Goal: Information Seeking & Learning: Understand process/instructions

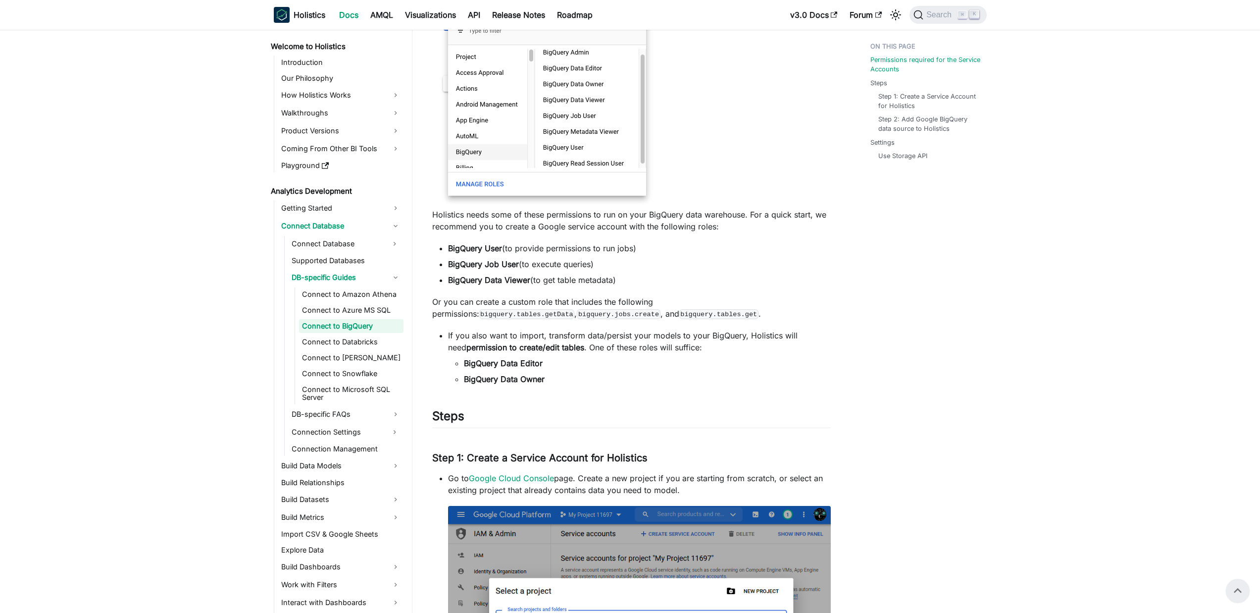
scroll to position [205, 0]
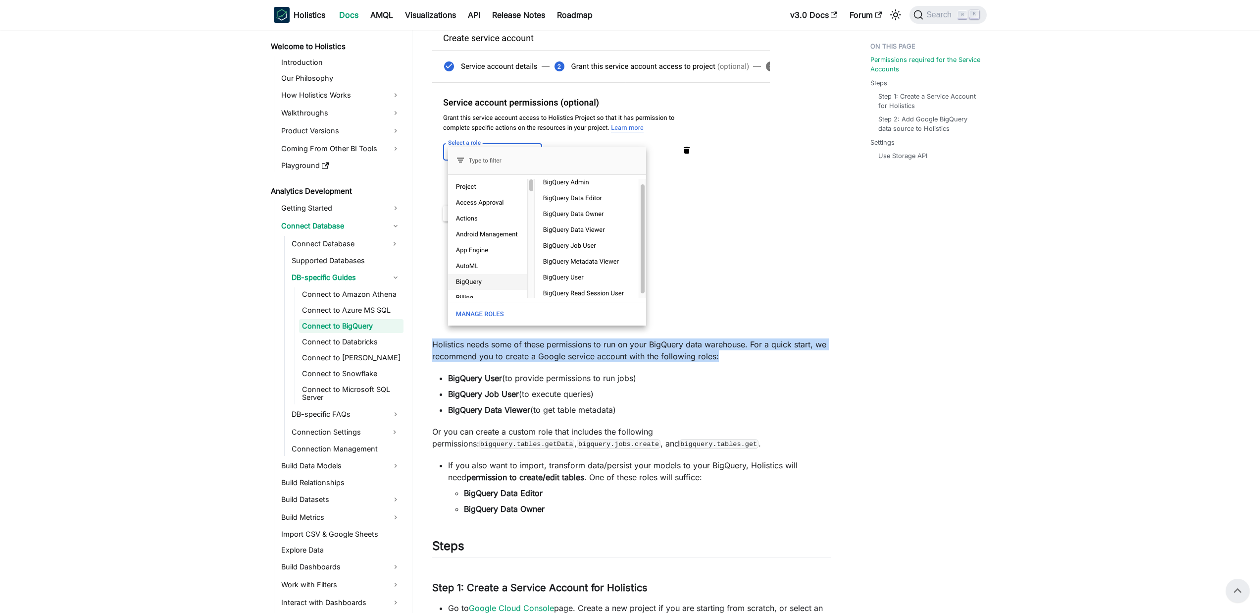
drag, startPoint x: 433, startPoint y: 345, endPoint x: 676, endPoint y: 371, distance: 243.7
drag, startPoint x: 444, startPoint y: 406, endPoint x: 680, endPoint y: 411, distance: 235.8
click at [670, 412] on ul "BigQuery User (to provide permissions to run jobs) BigQuery Job User (to execut…" at bounding box center [631, 394] width 399 height 44
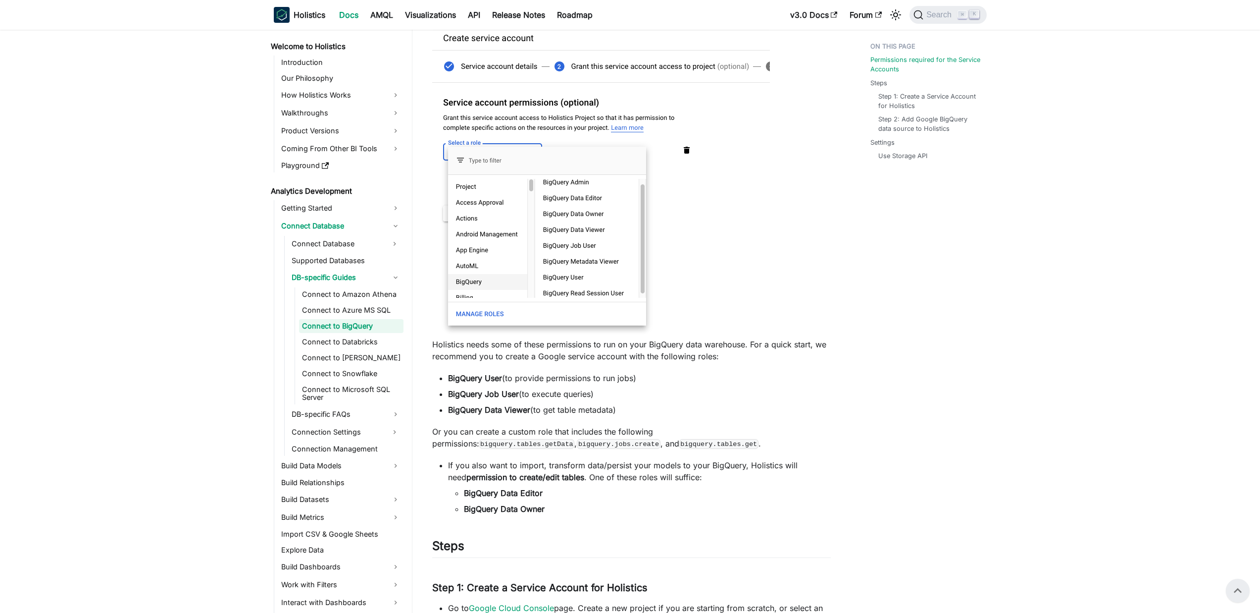
click at [681, 409] on li "BigQuery Data Viewer (to get table metadata)" at bounding box center [639, 410] width 383 height 12
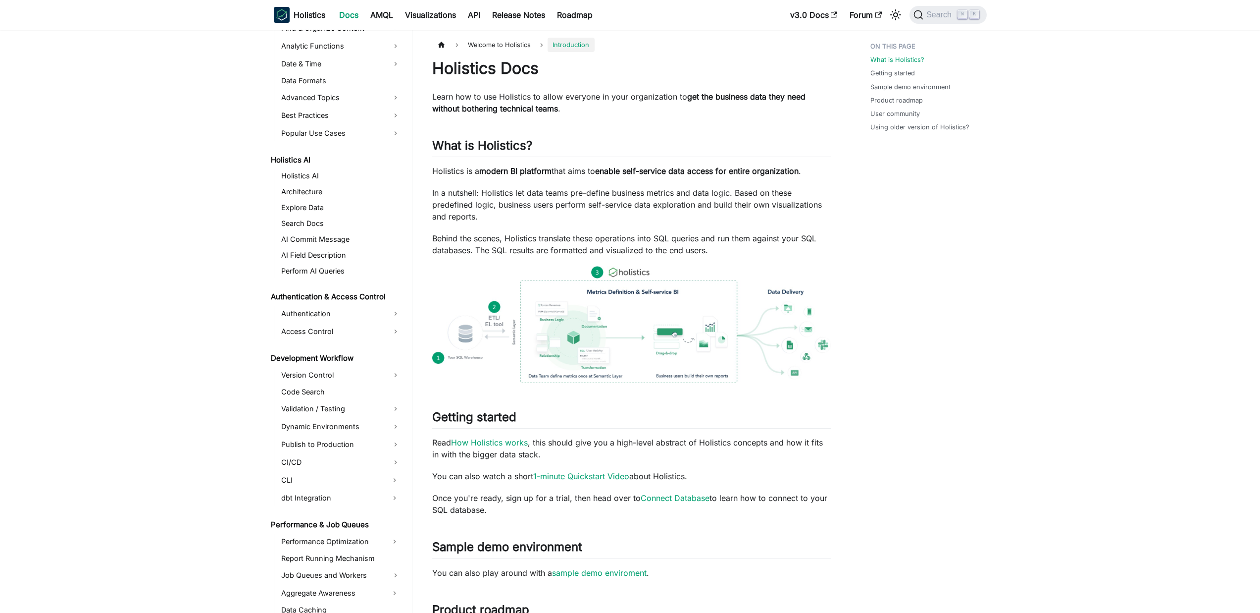
scroll to position [847, 0]
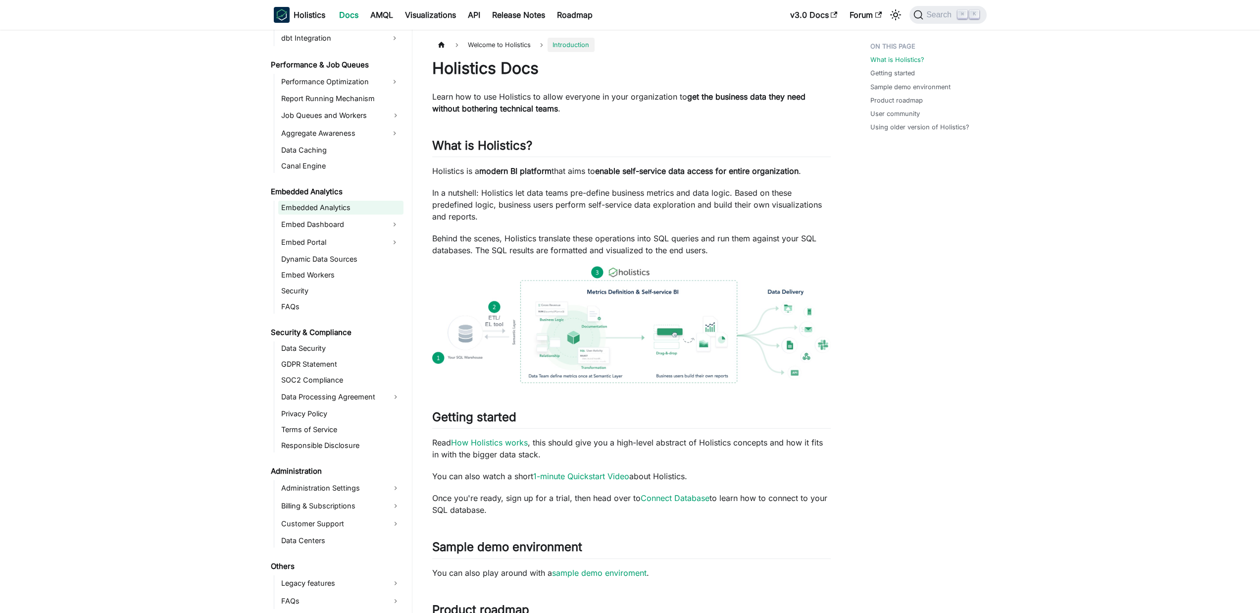
click at [335, 211] on link "Embedded Analytics" at bounding box center [340, 208] width 125 height 14
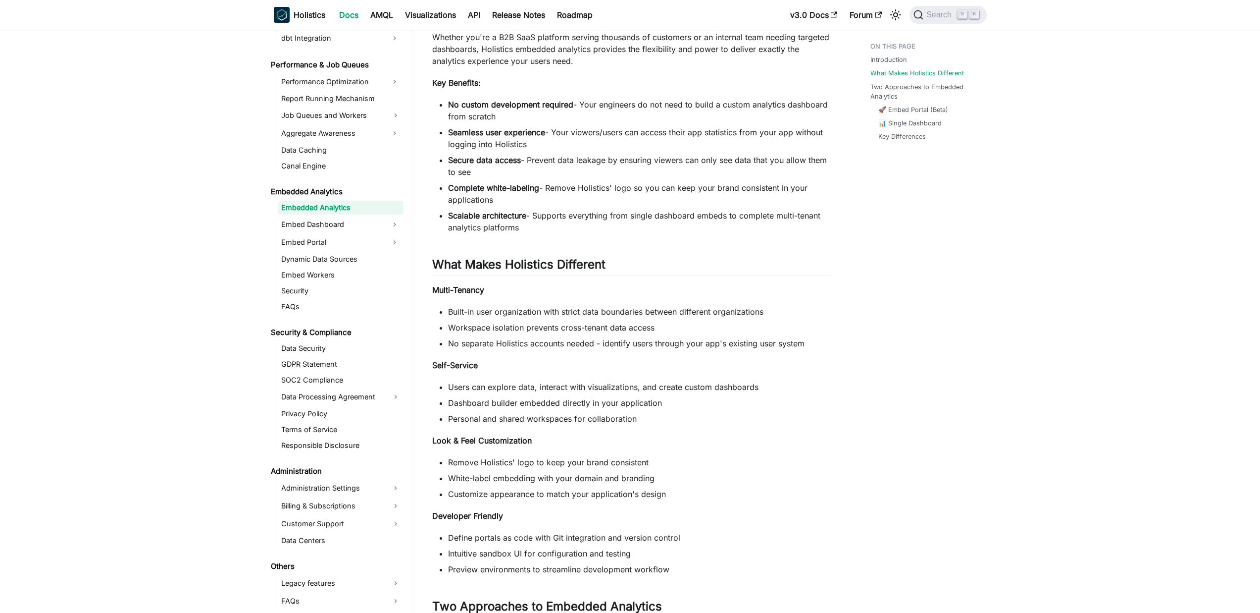
scroll to position [418, 0]
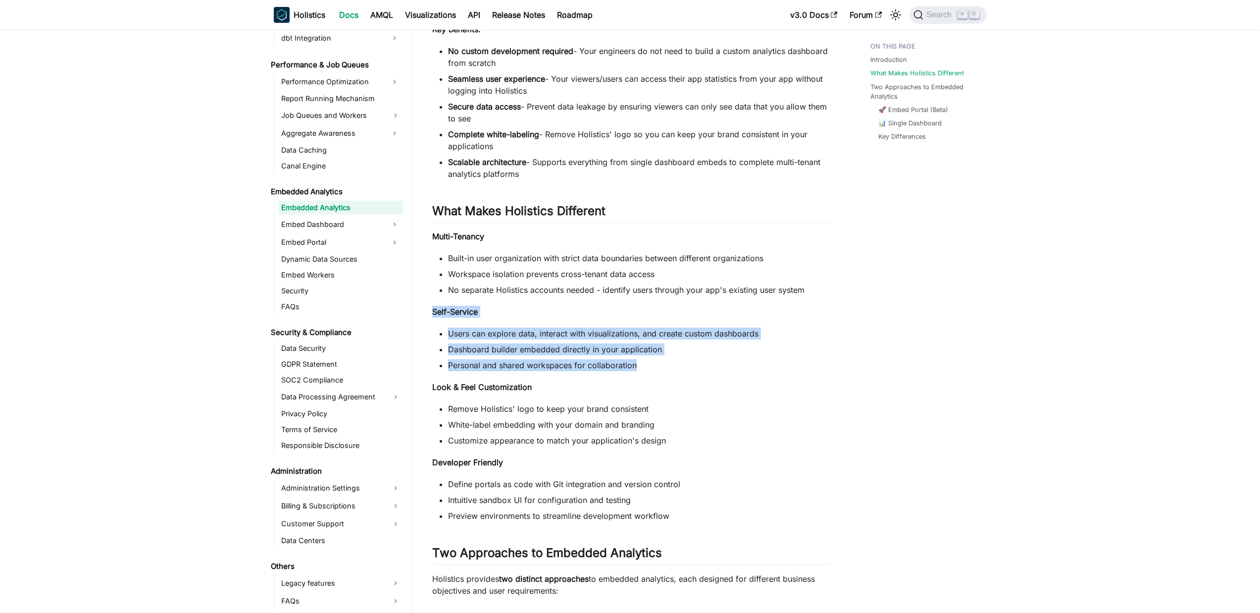
drag, startPoint x: 432, startPoint y: 311, endPoint x: 708, endPoint y: 370, distance: 281.7
click at [708, 370] on div "Embedded Analytics Introduction ​ Embedded Analytics helps you integrate sophis…" at bounding box center [631, 343] width 399 height 1404
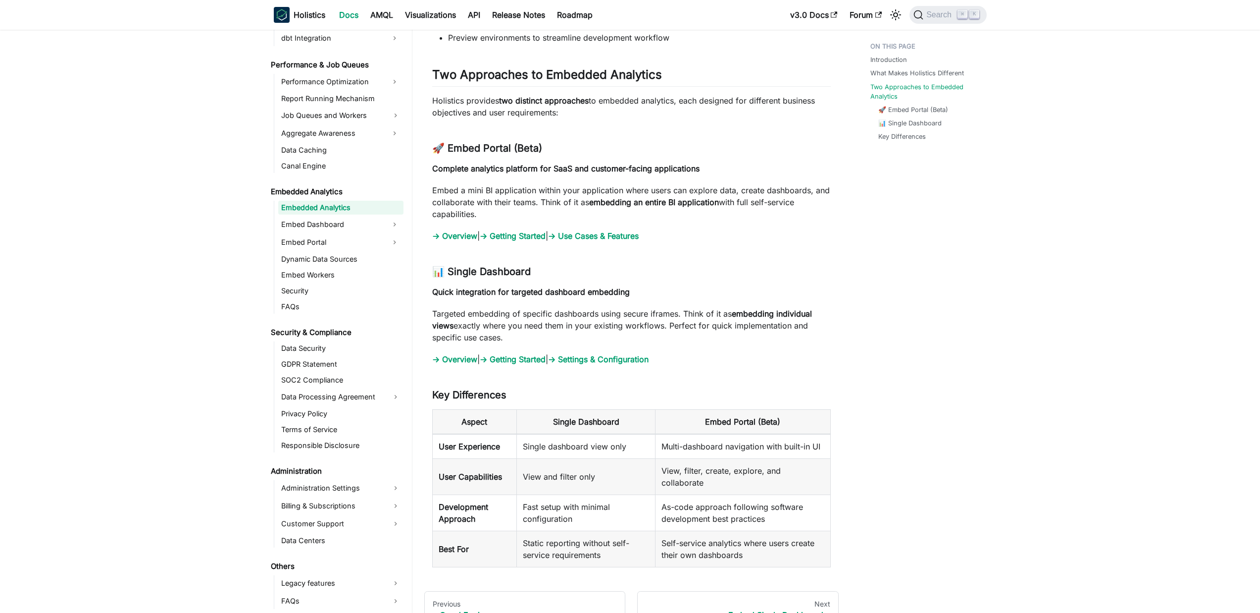
scroll to position [902, 0]
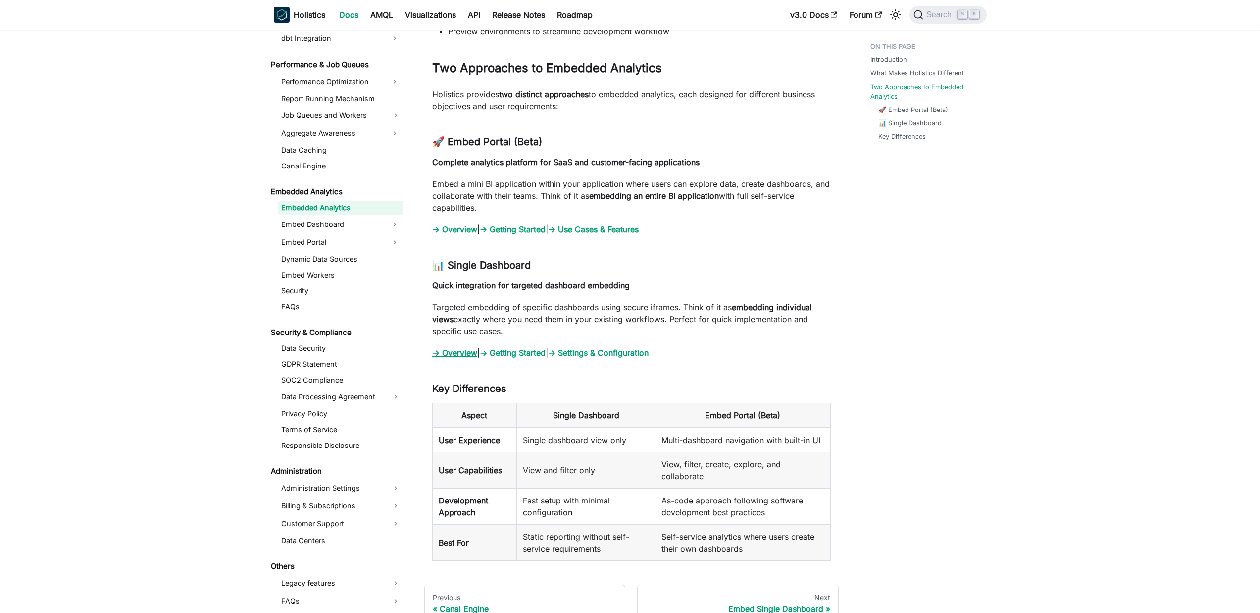
click at [456, 353] on link "→ Overview" at bounding box center [454, 353] width 45 height 10
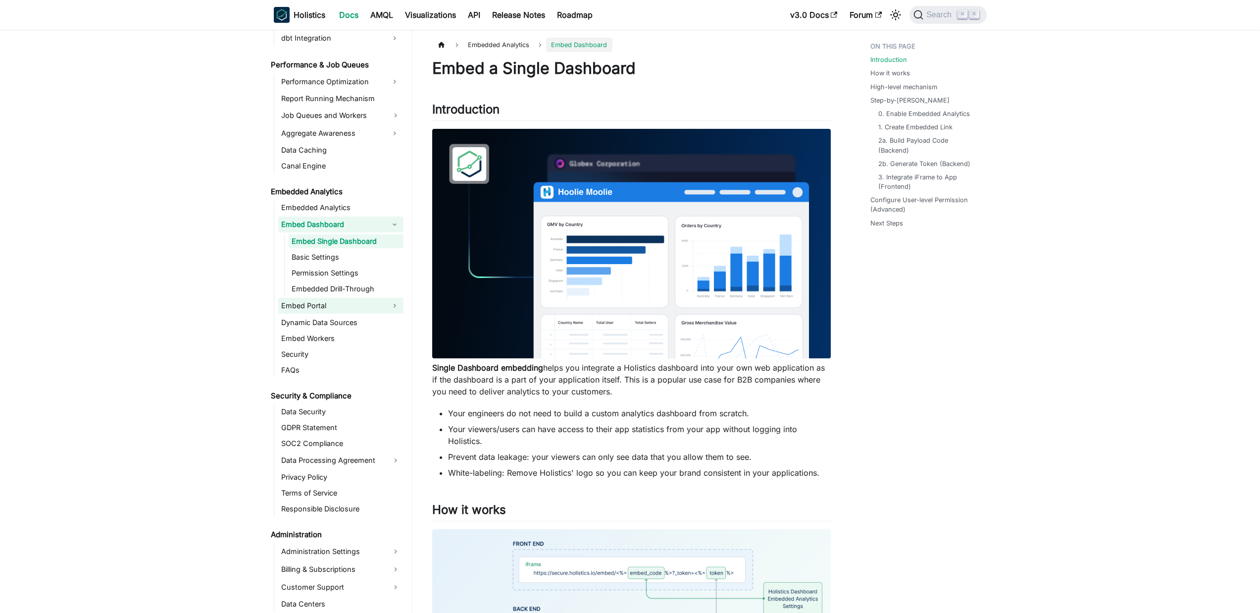
click at [388, 302] on button "Expand sidebar category 'Embed Portal'" at bounding box center [395, 306] width 18 height 16
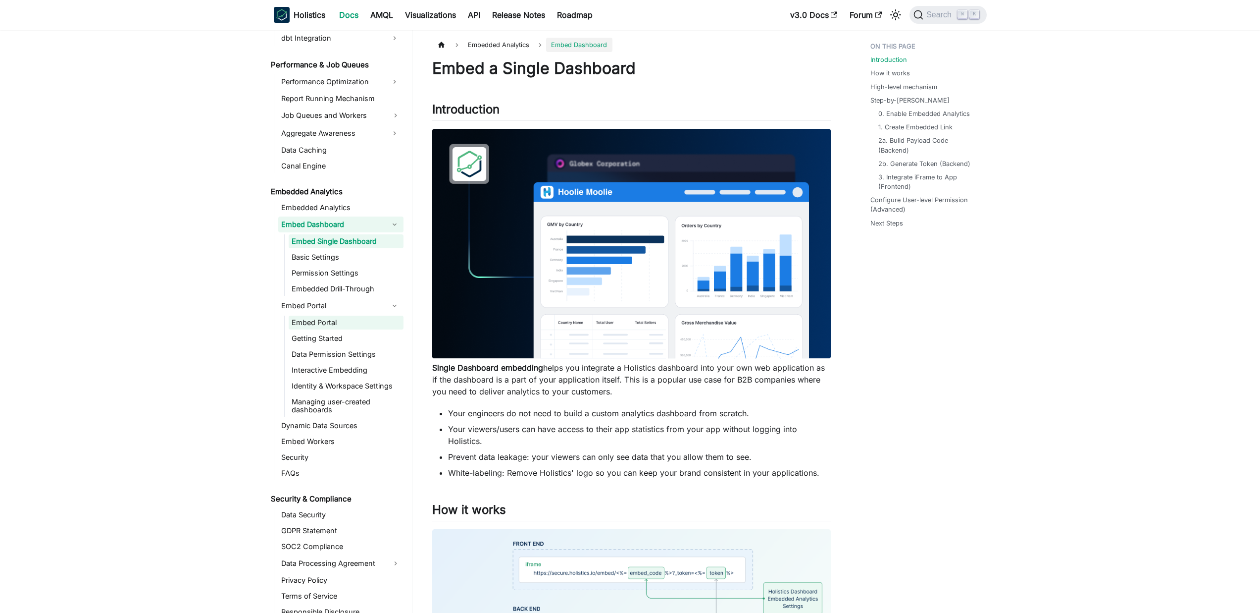
click at [349, 327] on link "Embed Portal" at bounding box center [346, 322] width 115 height 14
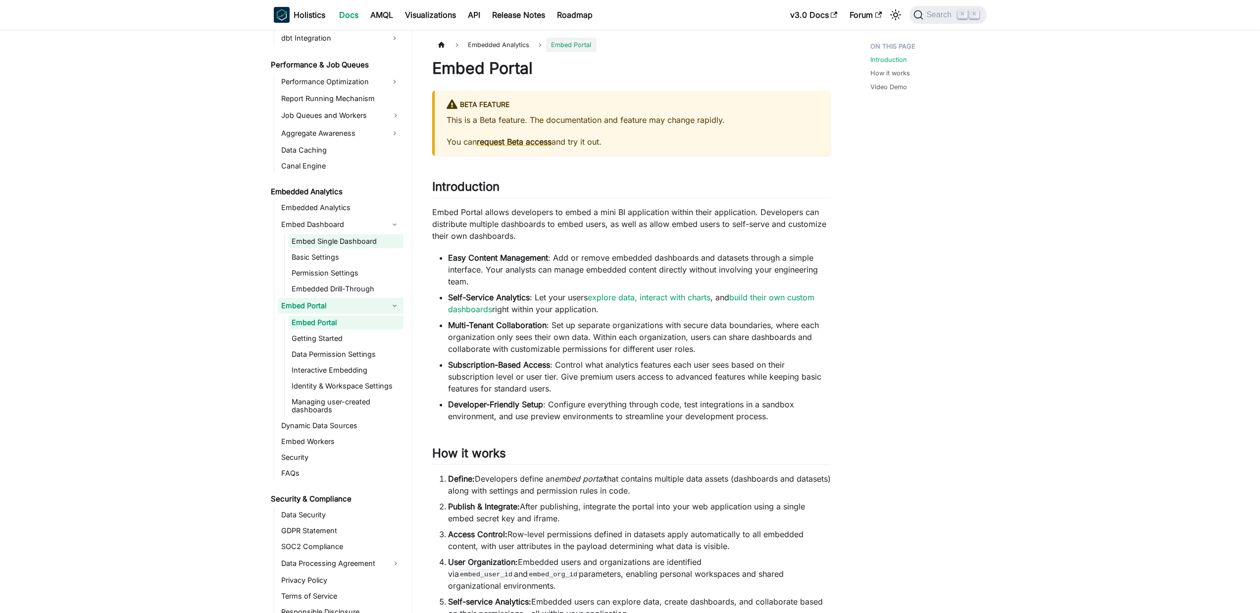
click at [369, 237] on link "Embed Single Dashboard" at bounding box center [346, 241] width 115 height 14
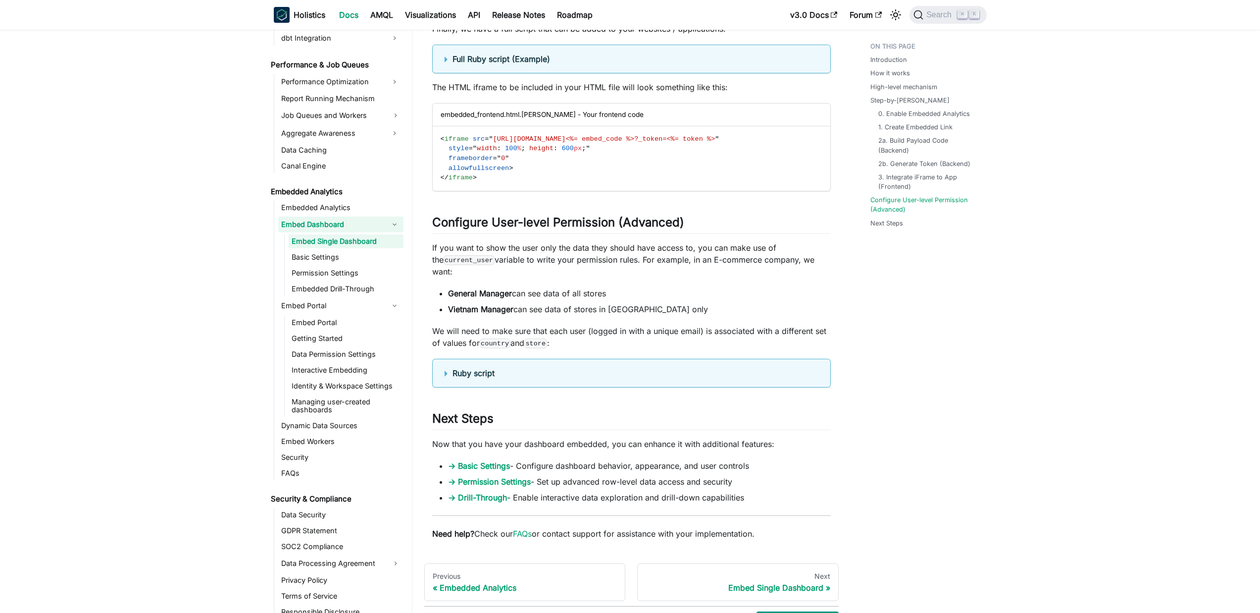
scroll to position [3080, 0]
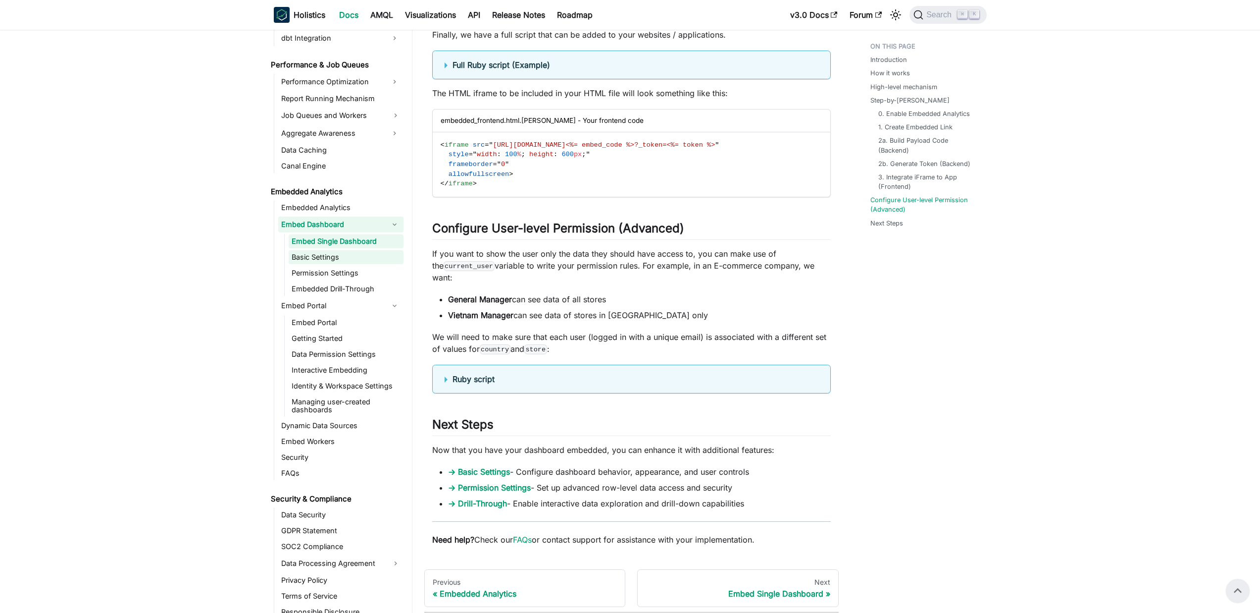
click at [333, 253] on link "Basic Settings" at bounding box center [346, 257] width 115 height 14
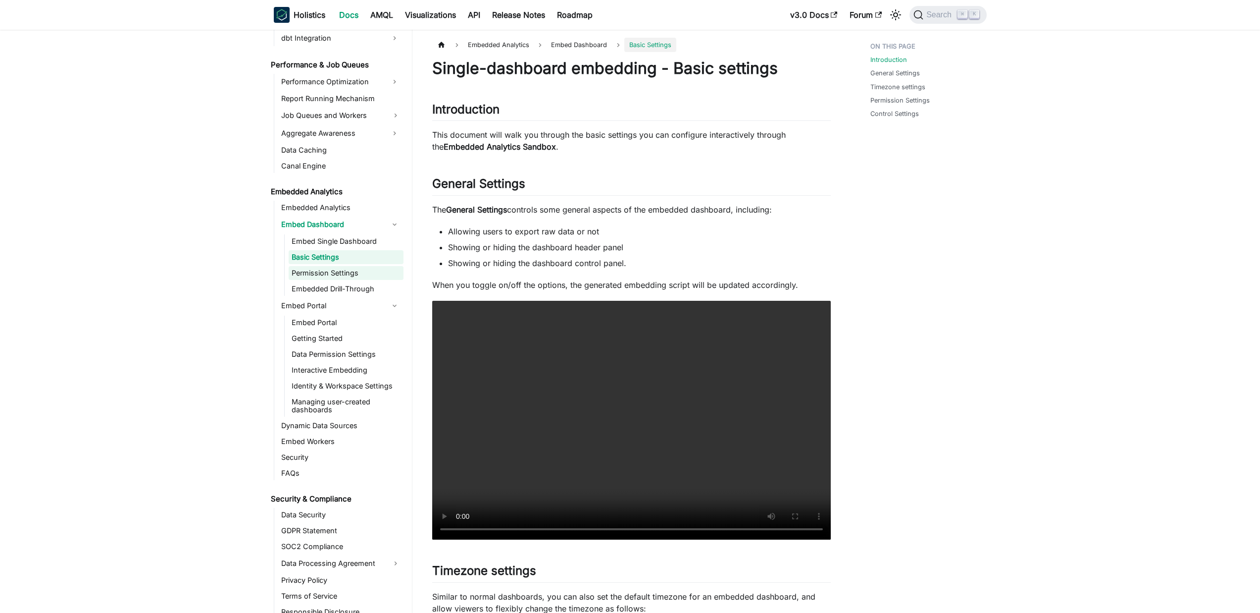
click at [351, 273] on link "Permission Settings" at bounding box center [346, 273] width 115 height 14
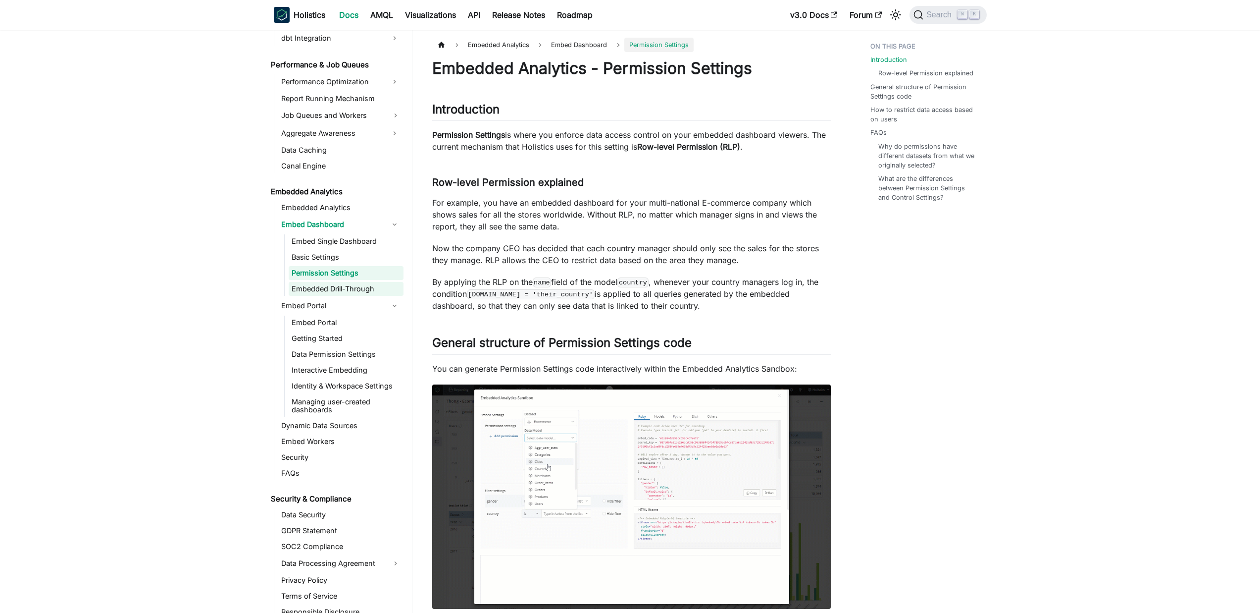
click at [362, 286] on link "Embedded Drill-Through" at bounding box center [346, 289] width 115 height 14
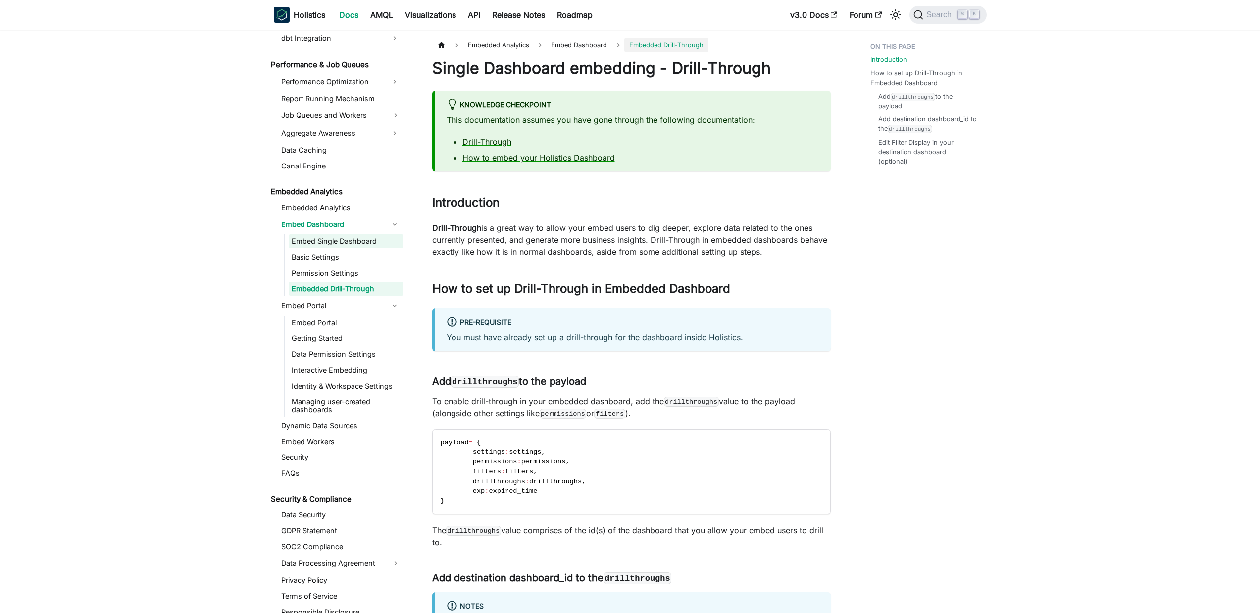
click at [343, 245] on link "Embed Single Dashboard" at bounding box center [346, 241] width 115 height 14
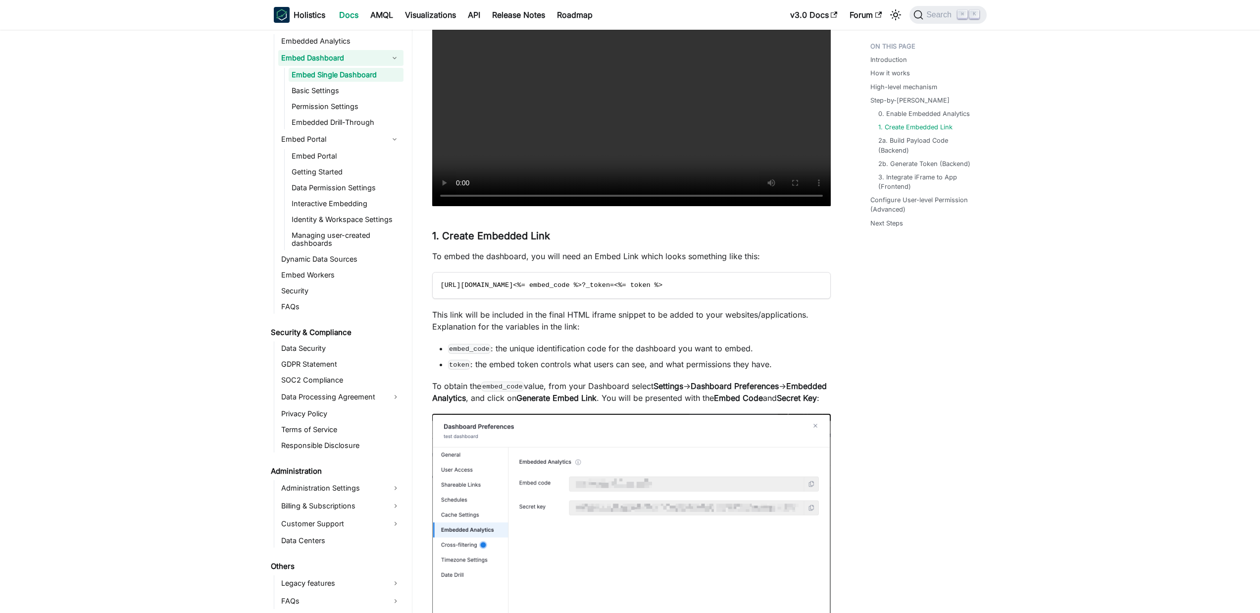
scroll to position [1383, 0]
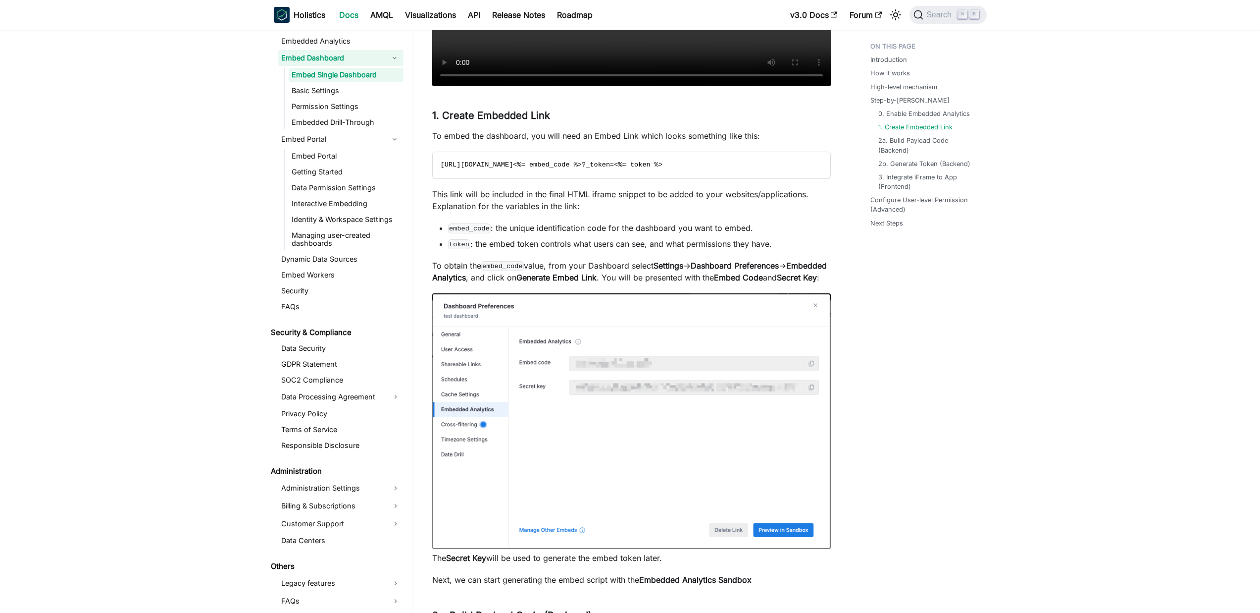
drag, startPoint x: 432, startPoint y: 266, endPoint x: 809, endPoint y: 264, distance: 376.9
click at [809, 264] on p "To obtain the embed_code value, from your Dashboard select Settings -> Dashboar…" at bounding box center [631, 272] width 399 height 24
click at [592, 283] on p "To obtain the embed_code value, from your Dashboard select Settings -> Dashboar…" at bounding box center [631, 272] width 399 height 24
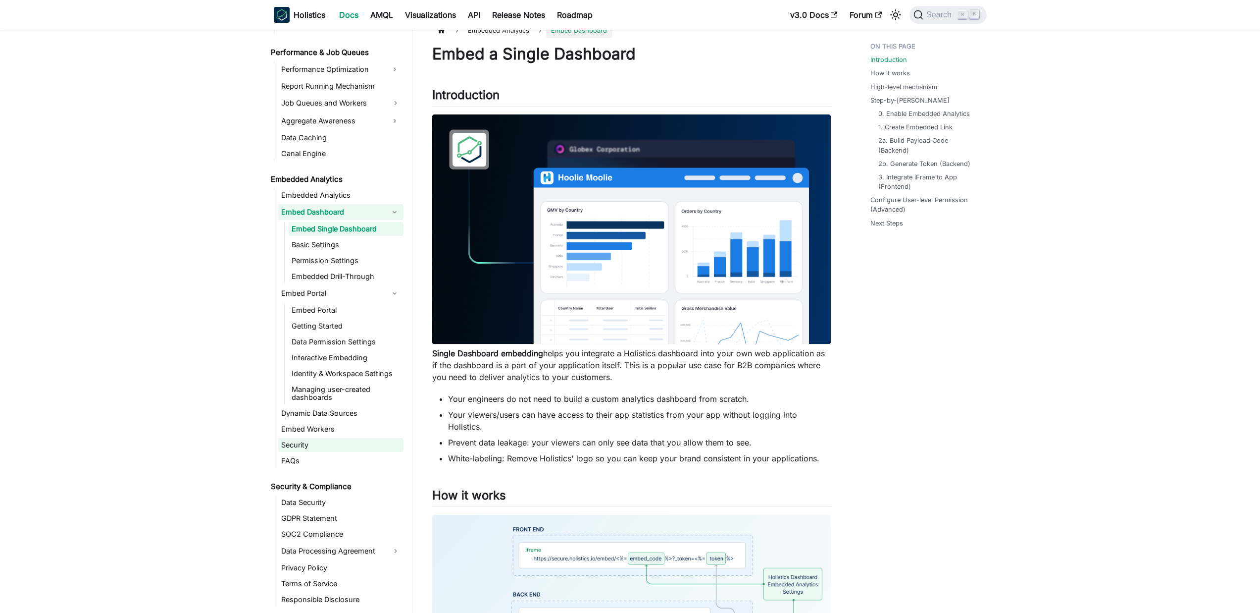
scroll to position [840, 0]
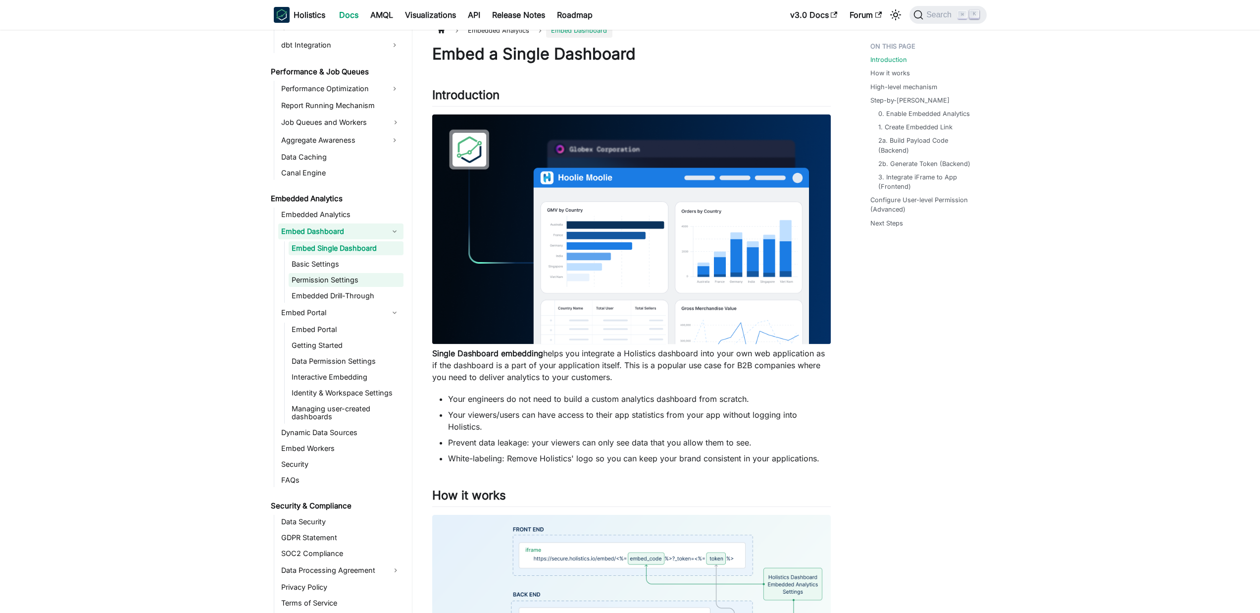
click at [349, 275] on link "Permission Settings" at bounding box center [346, 280] width 115 height 14
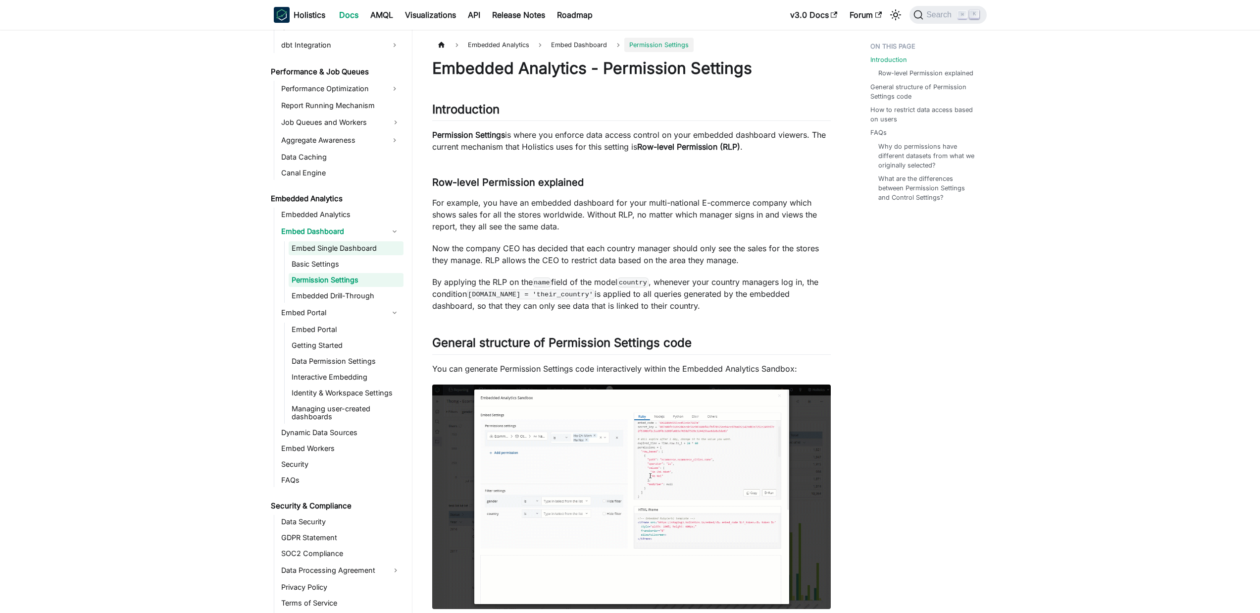
click at [348, 249] on link "Embed Single Dashboard" at bounding box center [346, 248] width 115 height 14
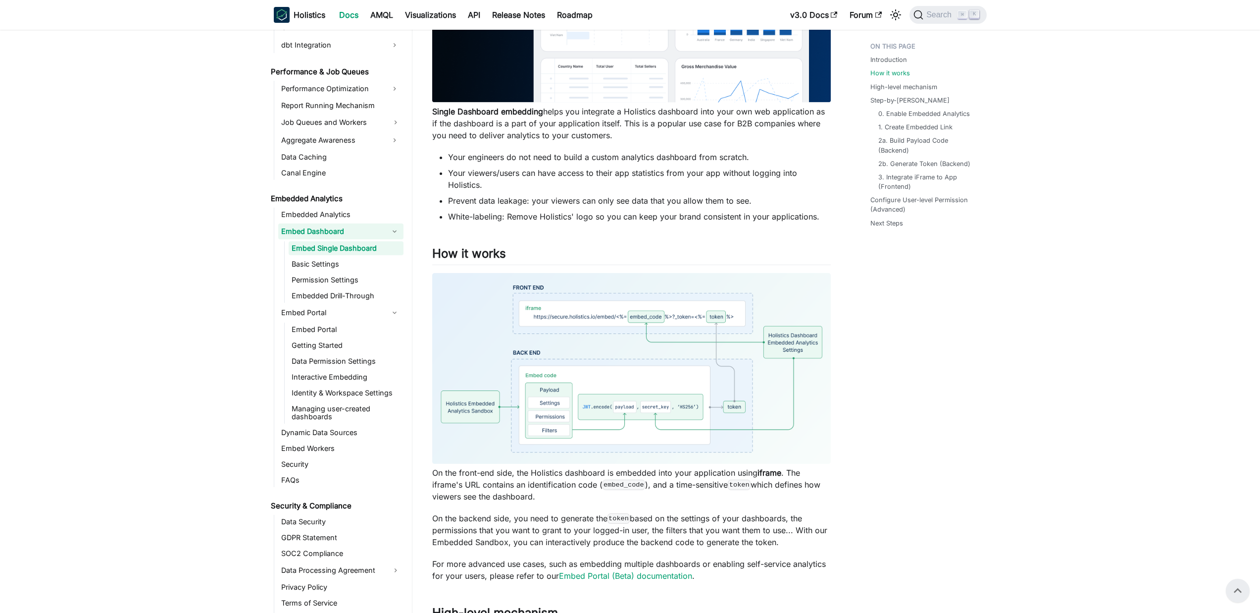
scroll to position [262, 0]
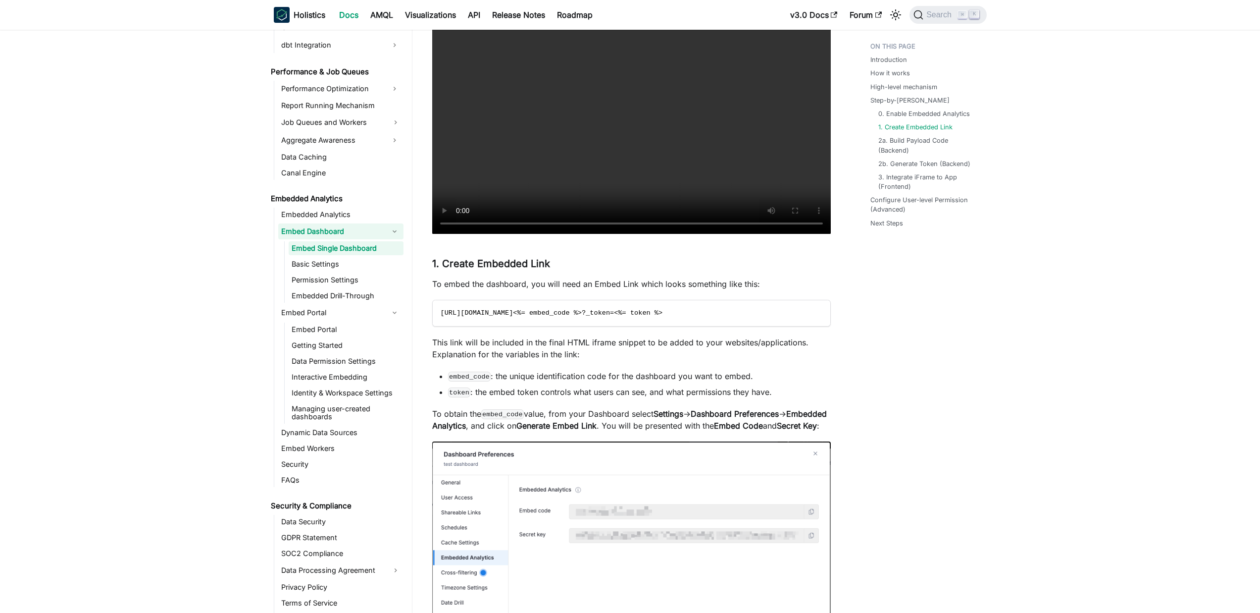
scroll to position [1148, 0]
